Goal: Book appointment/travel/reservation

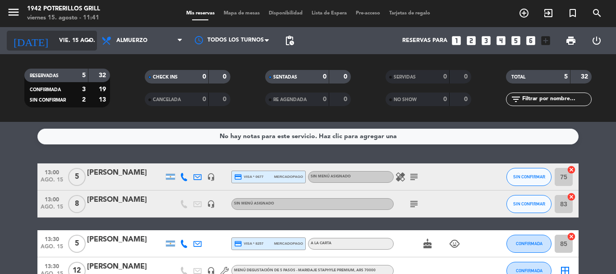
click at [64, 40] on input "vie. 15 ago." at bounding box center [93, 40] width 76 height 15
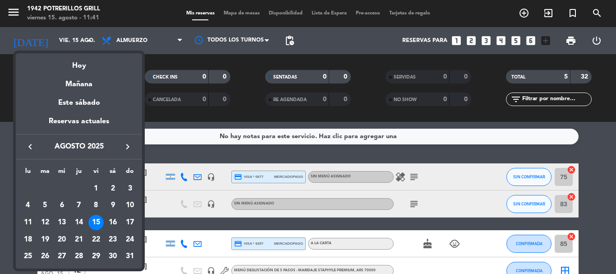
click at [173, 152] on div at bounding box center [308, 137] width 616 height 274
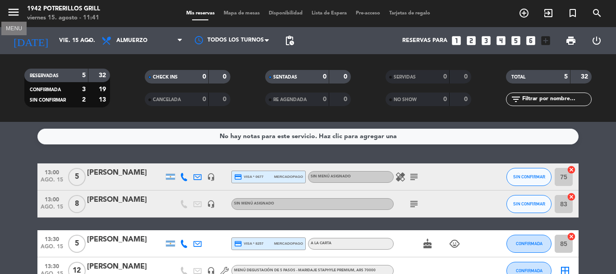
click at [14, 13] on icon "menu" at bounding box center [14, 12] width 14 height 14
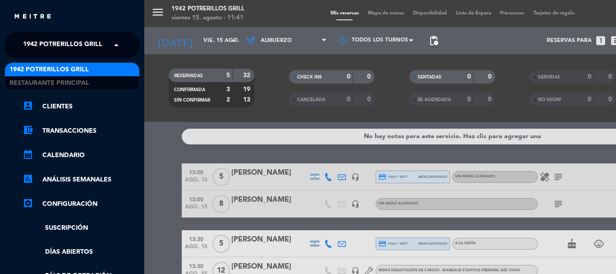
click at [97, 42] on span "1942 Potrerillos Grill" at bounding box center [62, 45] width 79 height 19
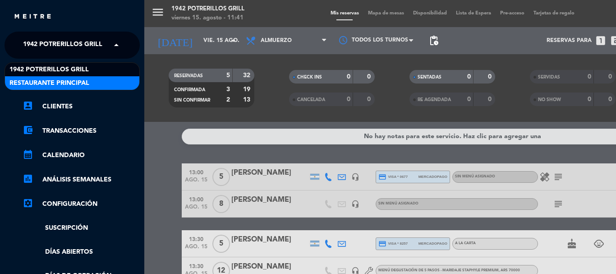
click at [88, 80] on span "Restaurante Principal" at bounding box center [49, 83] width 80 height 10
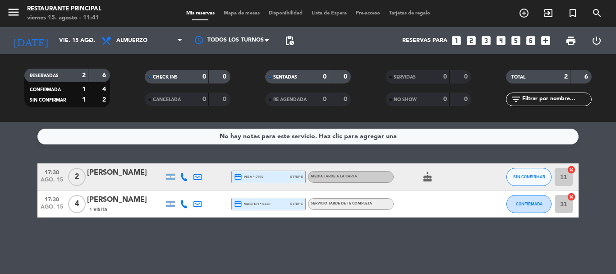
click at [77, 29] on div "[DATE] vie. 15 ago. arrow_drop_down" at bounding box center [52, 40] width 90 height 27
click at [70, 45] on input "vie. 15 ago." at bounding box center [93, 40] width 76 height 15
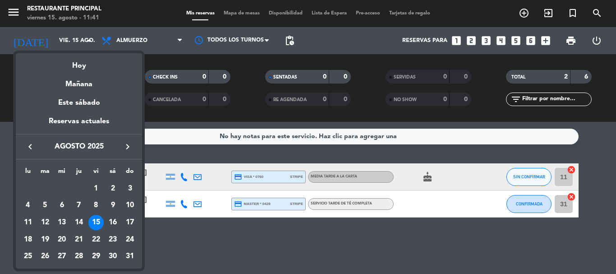
click at [218, 153] on div at bounding box center [308, 137] width 616 height 274
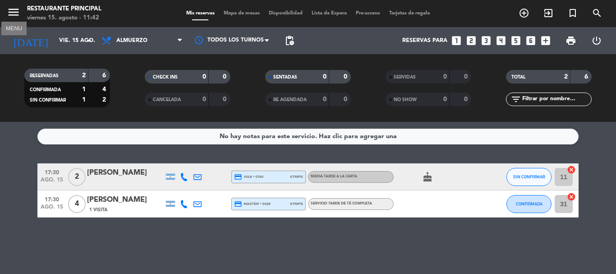
click at [13, 10] on icon "menu" at bounding box center [14, 12] width 14 height 14
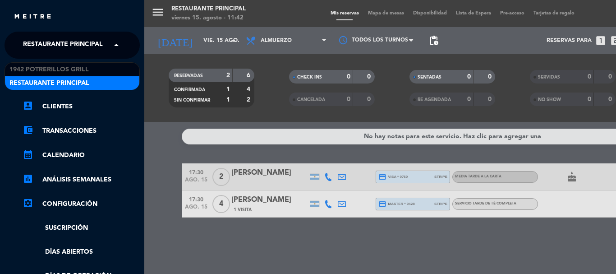
click at [70, 46] on span "Restaurante Principal" at bounding box center [63, 45] width 80 height 19
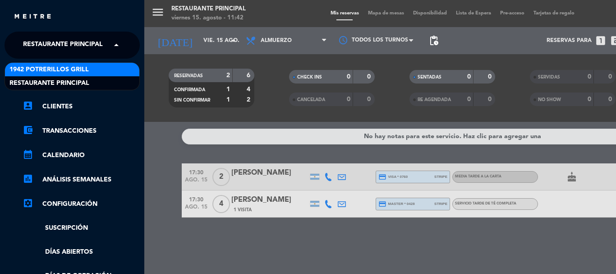
click at [82, 73] on span "1942 Potrerillos Grill" at bounding box center [48, 69] width 79 height 10
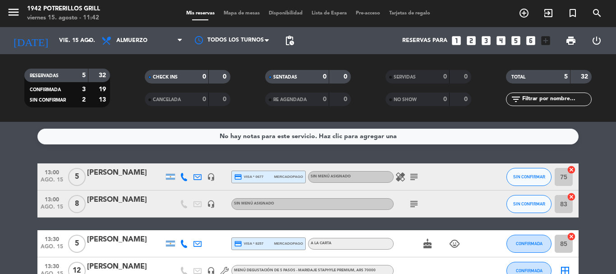
scroll to position [95, 0]
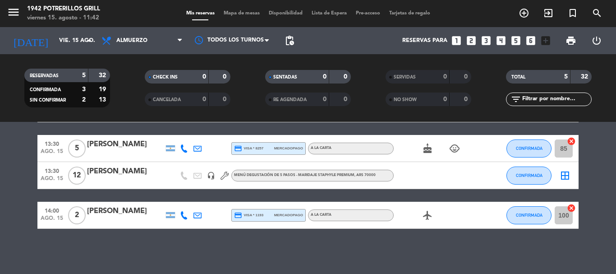
click at [500, 39] on icon "looks_4" at bounding box center [501, 41] width 12 height 12
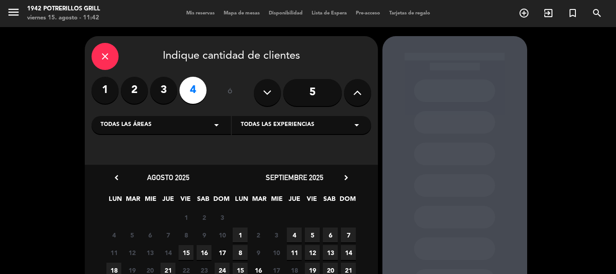
scroll to position [45, 0]
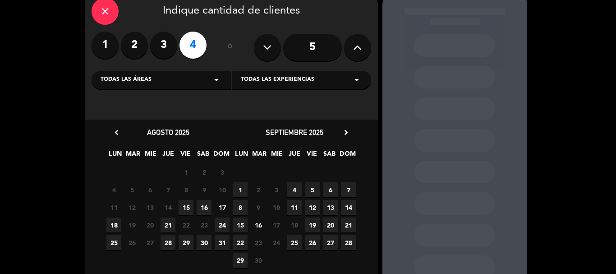
click at [189, 211] on span "15" at bounding box center [185, 207] width 15 height 15
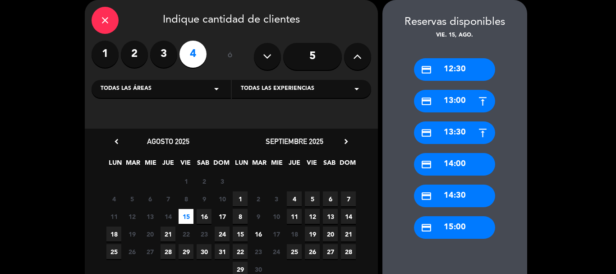
click at [469, 199] on div "credit_card 14:30" at bounding box center [454, 195] width 81 height 23
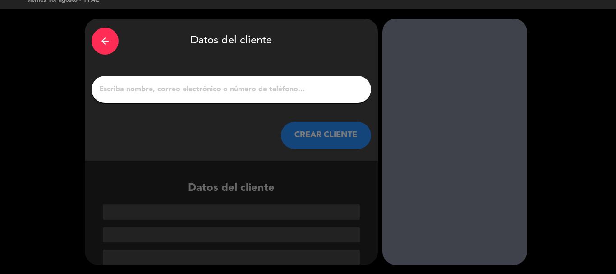
scroll to position [18, 0]
click at [255, 88] on input "1" at bounding box center [231, 89] width 266 height 13
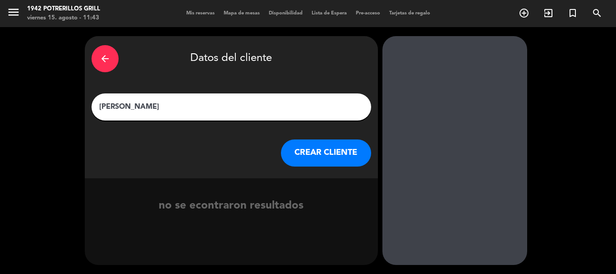
type input "[PERSON_NAME]"
click at [325, 155] on button "CREAR CLIENTE" at bounding box center [326, 152] width 90 height 27
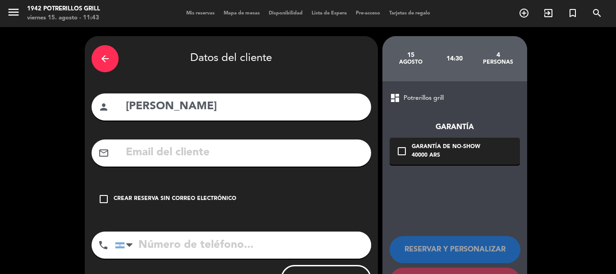
click at [197, 150] on input "text" at bounding box center [244, 152] width 239 height 18
type input "h"
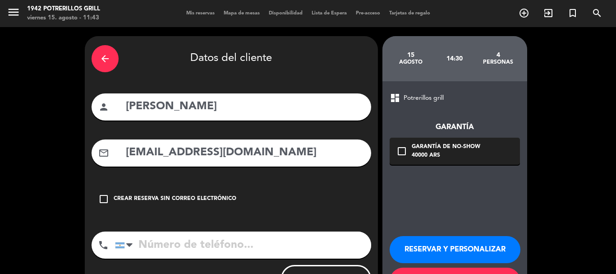
type input "[EMAIL_ADDRESS][DOMAIN_NAME]"
click at [166, 241] on input "tel" at bounding box center [243, 244] width 256 height 27
type input "2615337888"
click at [403, 150] on icon "check_box_outline_blank" at bounding box center [401, 151] width 11 height 11
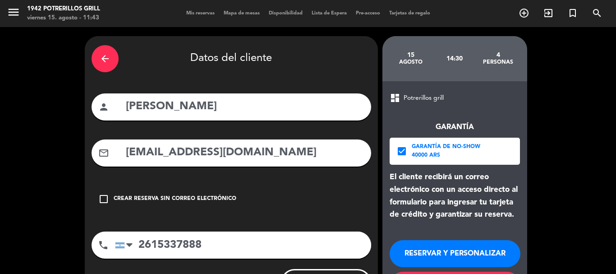
click at [450, 251] on button "RESERVAR Y PERSONALIZAR" at bounding box center [454, 253] width 131 height 27
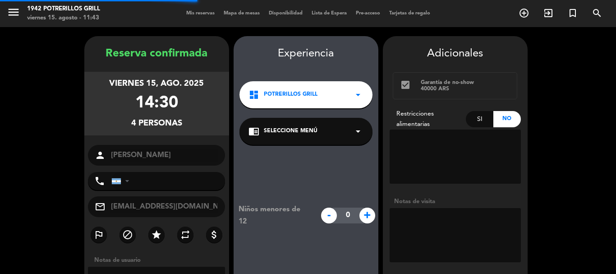
type input "[PHONE_NUMBER]"
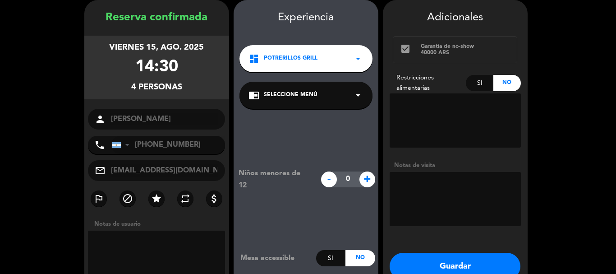
click at [366, 176] on span "+" at bounding box center [367, 179] width 16 height 16
click at [328, 179] on span "-" at bounding box center [329, 179] width 16 height 16
type input "0"
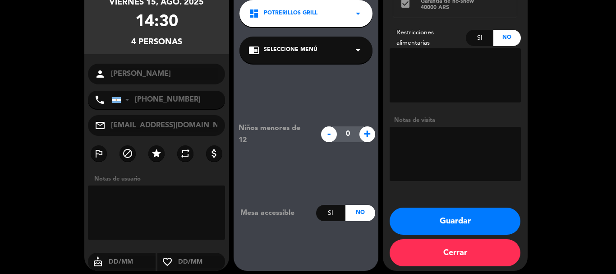
click at [453, 216] on button "Guardar" at bounding box center [454, 220] width 131 height 27
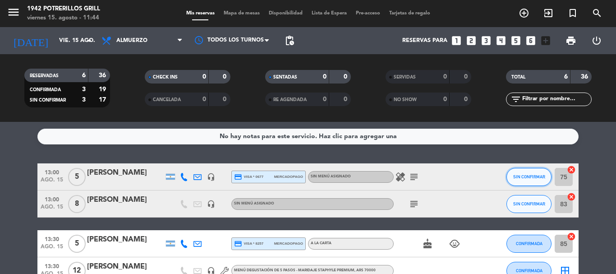
click at [528, 178] on span "SIN CONFIRMAR" at bounding box center [529, 176] width 32 height 5
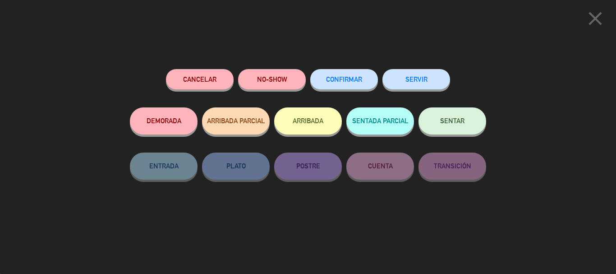
click at [349, 86] on button "CONFIRMAR" at bounding box center [344, 79] width 68 height 20
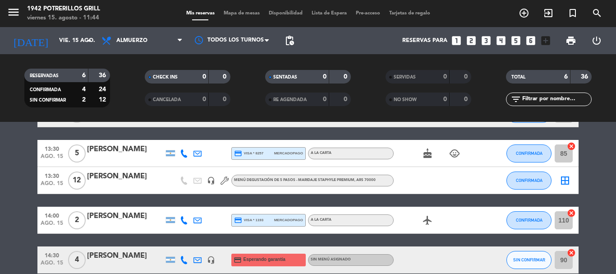
scroll to position [135, 0]
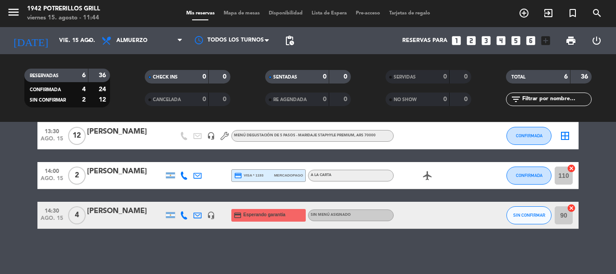
click at [212, 217] on icon "headset_mic" at bounding box center [211, 215] width 8 height 8
click at [197, 218] on icon at bounding box center [197, 215] width 8 height 8
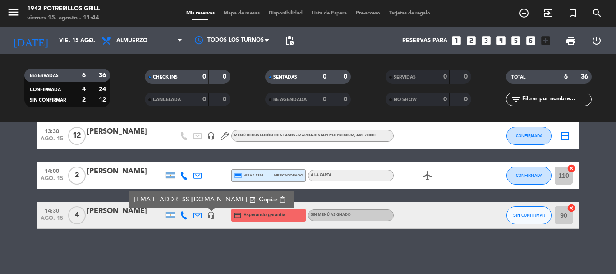
click at [217, 237] on div "No hay notas para este servicio. Haz clic para agregar una 13:00 ago. 15 5 [PER…" at bounding box center [308, 198] width 616 height 152
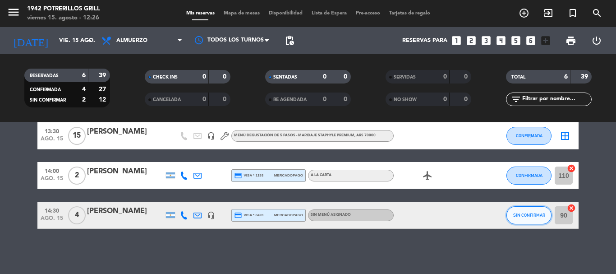
click at [519, 214] on span "SIN CONFIRMAR" at bounding box center [529, 214] width 32 height 5
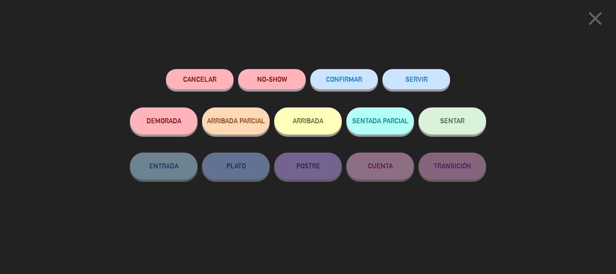
click at [366, 70] on div "CONFIRMAR" at bounding box center [344, 88] width 68 height 38
click at [356, 83] on button "CONFIRMAR" at bounding box center [344, 79] width 68 height 20
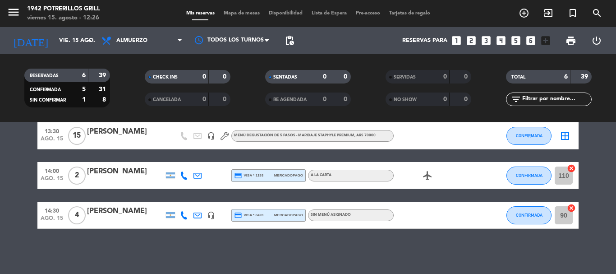
scroll to position [0, 0]
